Goal: Information Seeking & Learning: Learn about a topic

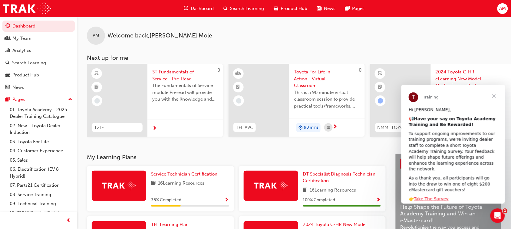
click at [492, 94] on span "Close" at bounding box center [494, 96] width 22 height 22
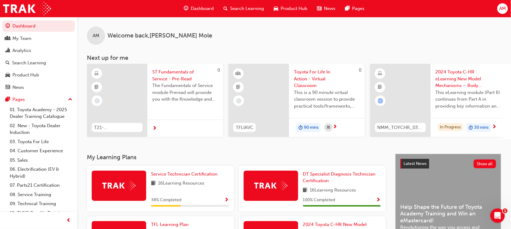
click at [297, 8] on span "Product Hub" at bounding box center [294, 8] width 27 height 7
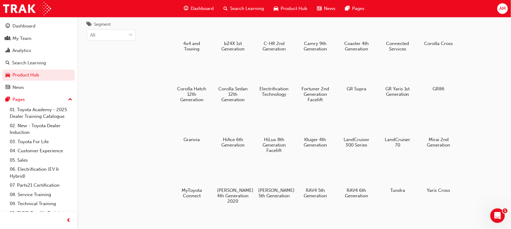
scroll to position [38, 0]
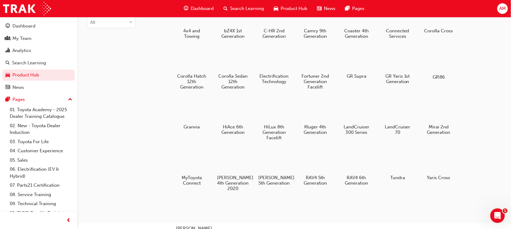
click at [441, 76] on h5 "GR86" at bounding box center [439, 77] width 34 height 6
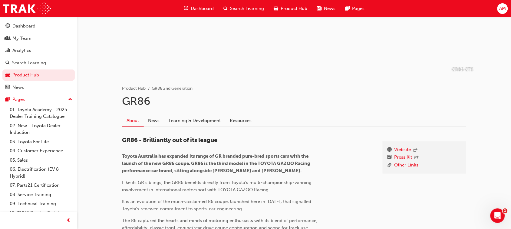
scroll to position [76, 0]
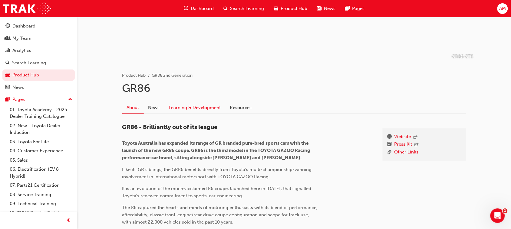
click at [184, 109] on link "Learning & Development" at bounding box center [194, 108] width 61 height 12
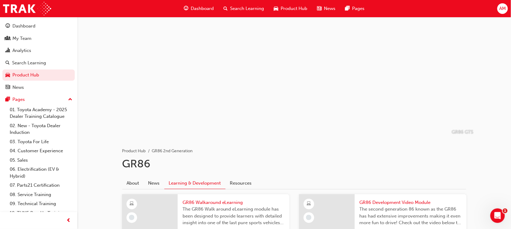
click at [249, 7] on span "Search Learning" at bounding box center [247, 8] width 34 height 7
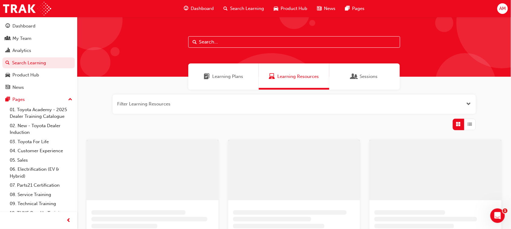
drag, startPoint x: 219, startPoint y: 45, endPoint x: 223, endPoint y: 45, distance: 4.3
click at [219, 45] on input "text" at bounding box center [294, 42] width 212 height 12
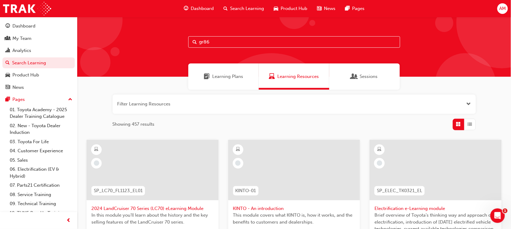
type input "gr86"
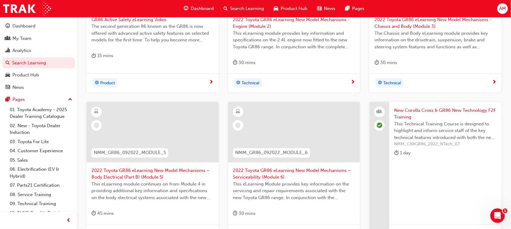
scroll to position [114, 0]
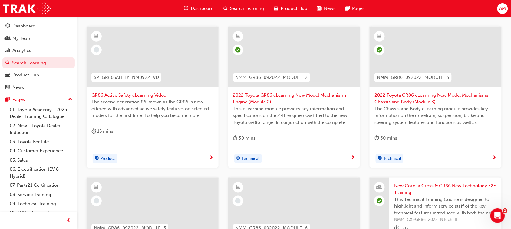
click at [466, 157] on div "Technical" at bounding box center [433, 158] width 118 height 9
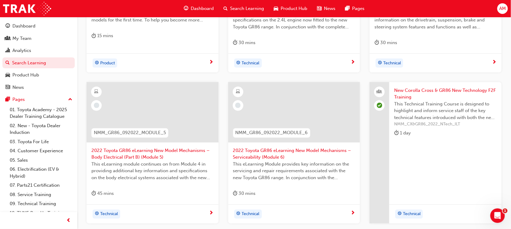
scroll to position [227, 0]
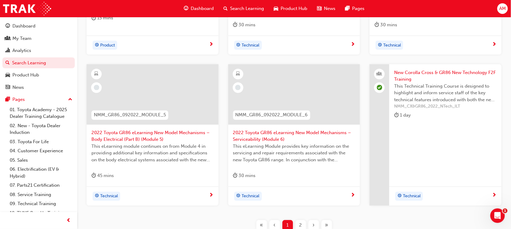
click at [427, 197] on div "Technical" at bounding box center [443, 196] width 98 height 9
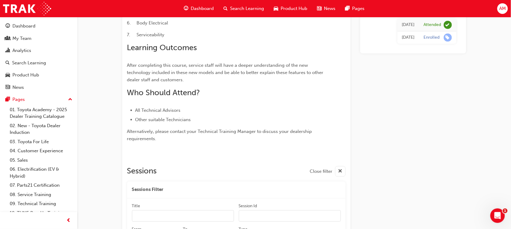
scroll to position [57, 0]
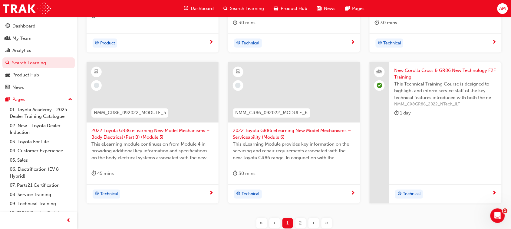
scroll to position [242, 0]
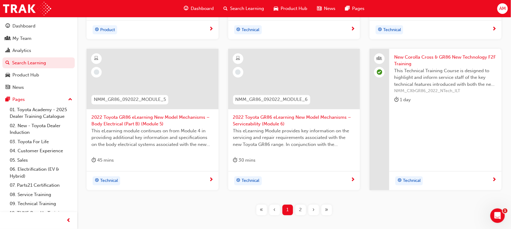
click at [317, 120] on span "2022 Toyota GR86 eLearning New Model Mechanisms – Serviceability (Module 6)" at bounding box center [294, 121] width 122 height 14
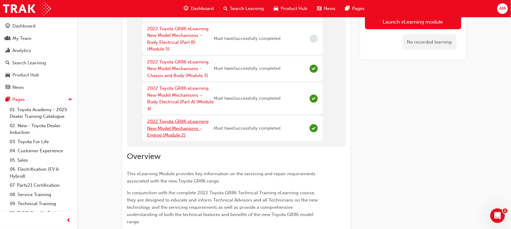
scroll to position [76, 0]
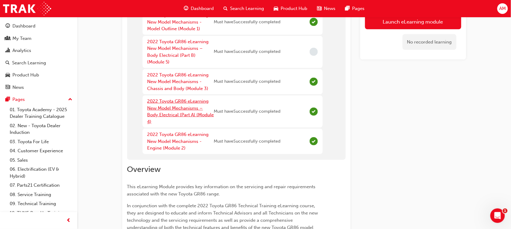
click at [179, 109] on link "2022 Toyota GR86 eLearning New Model Mechanisms – Body Electrical (Part A) (Mod…" at bounding box center [180, 112] width 67 height 26
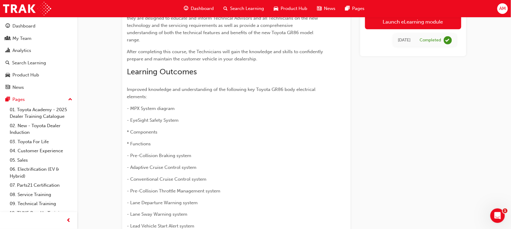
scroll to position [17, 0]
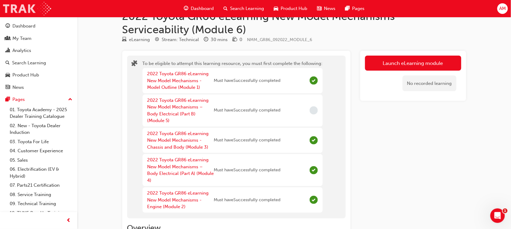
scroll to position [76, 0]
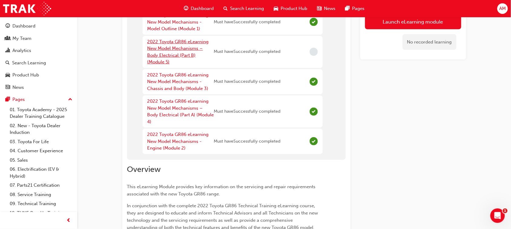
click at [171, 54] on link "2022 Toyota GR86 eLearning New Model Mechanisms – Body Electrical (Part B) (Mod…" at bounding box center [177, 52] width 61 height 26
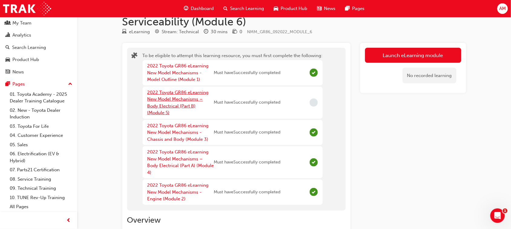
scroll to position [38, 0]
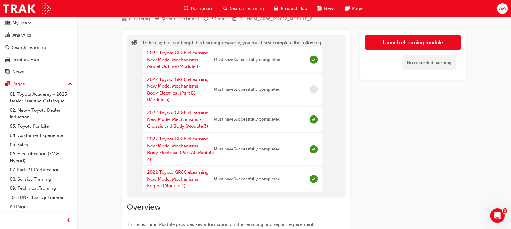
click at [176, 90] on div "2022 Toyota GR86 eLearning New Model Mechanisms – Body Electrical (Part B) (Mod…" at bounding box center [180, 89] width 67 height 27
click at [176, 91] on link "2022 Toyota GR86 eLearning New Model Mechanisms – Body Electrical (Part B) (Mod…" at bounding box center [177, 90] width 61 height 26
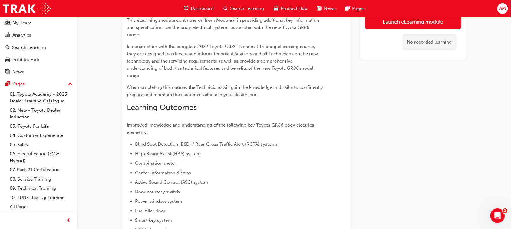
scroll to position [101, 0]
